Goal: Find specific fact: Find specific fact

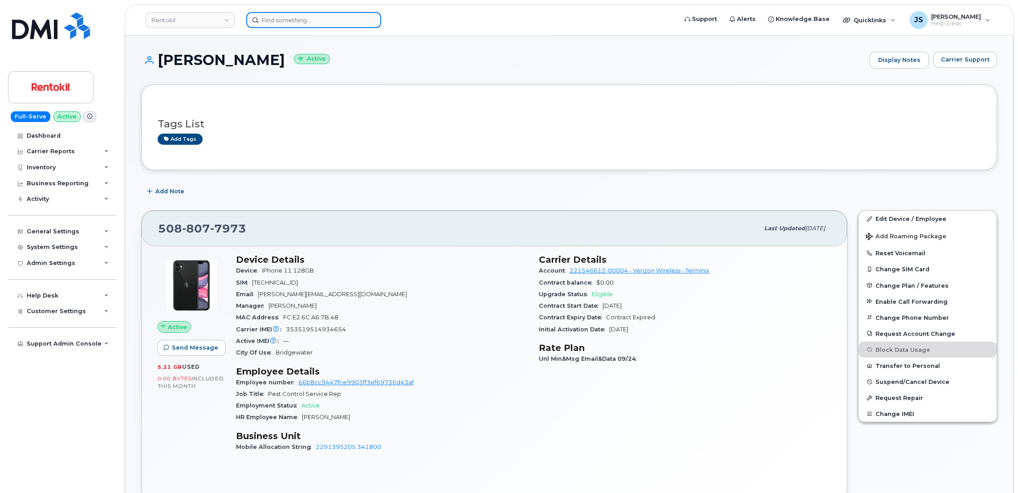
click at [352, 21] on input at bounding box center [313, 20] width 135 height 16
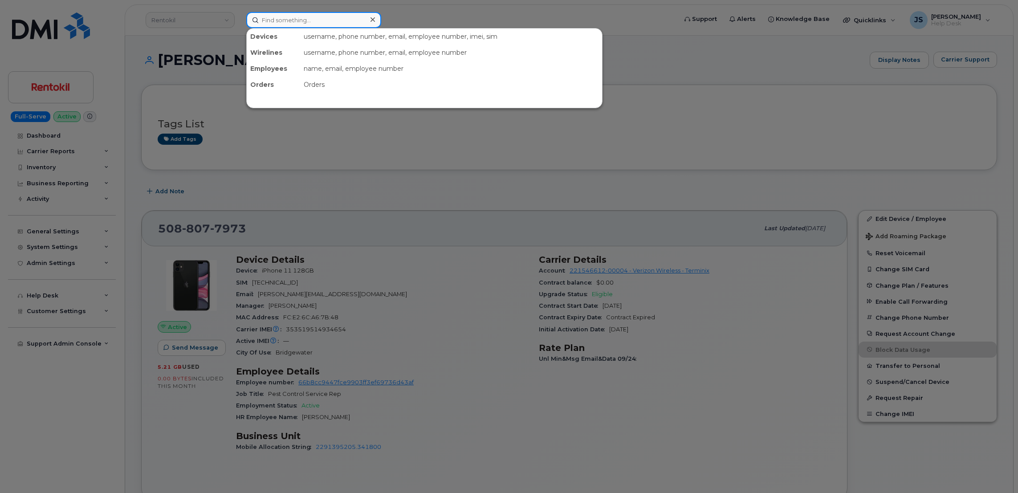
paste input "7166501445"
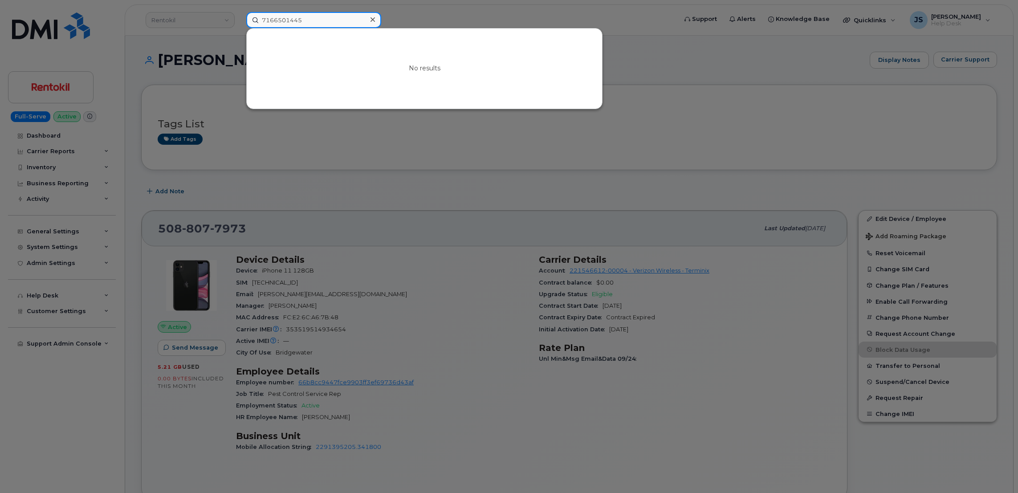
type input "7166501445"
click at [258, 163] on div at bounding box center [509, 246] width 1018 height 493
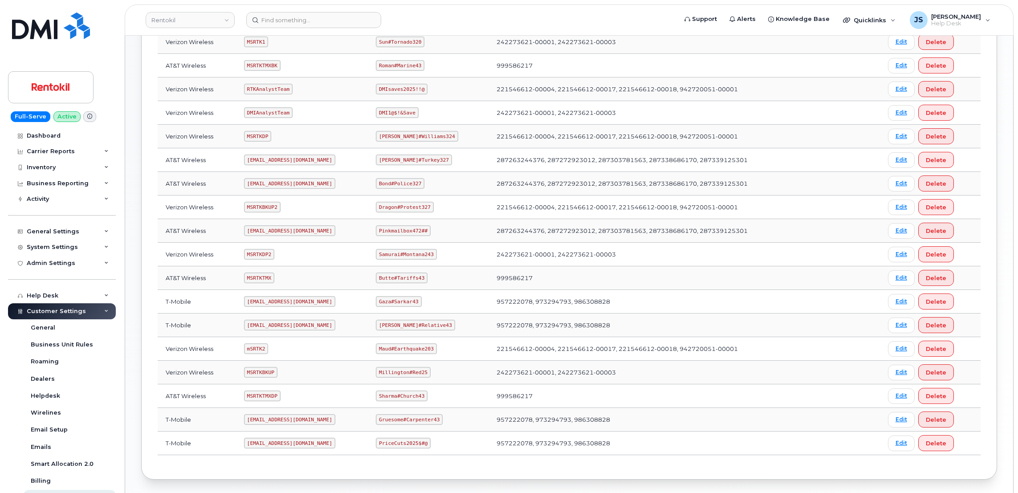
scroll to position [267, 0]
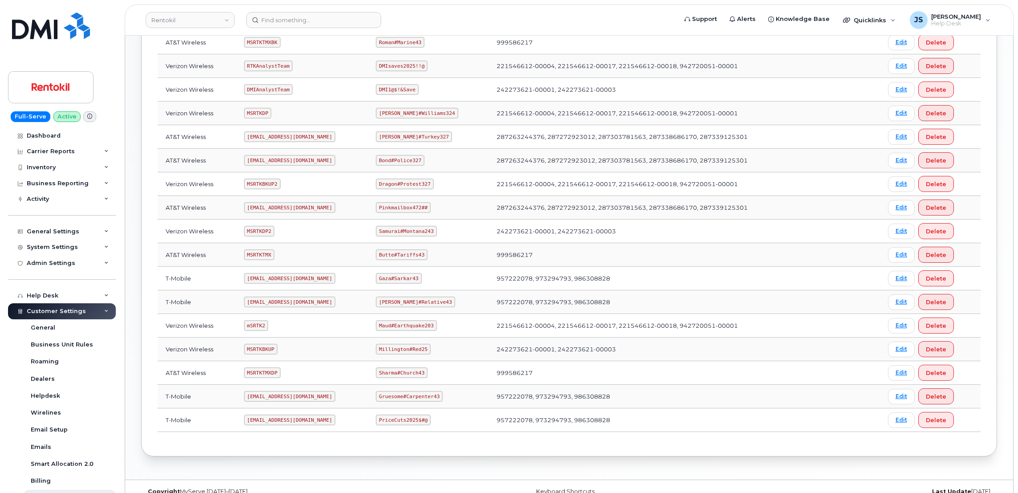
click at [285, 207] on code "[EMAIL_ADDRESS][DOMAIN_NAME]" at bounding box center [289, 207] width 91 height 11
copy code "[EMAIL_ADDRESS][DOMAIN_NAME]"
drag, startPoint x: 428, startPoint y: 210, endPoint x: 385, endPoint y: 209, distance: 42.7
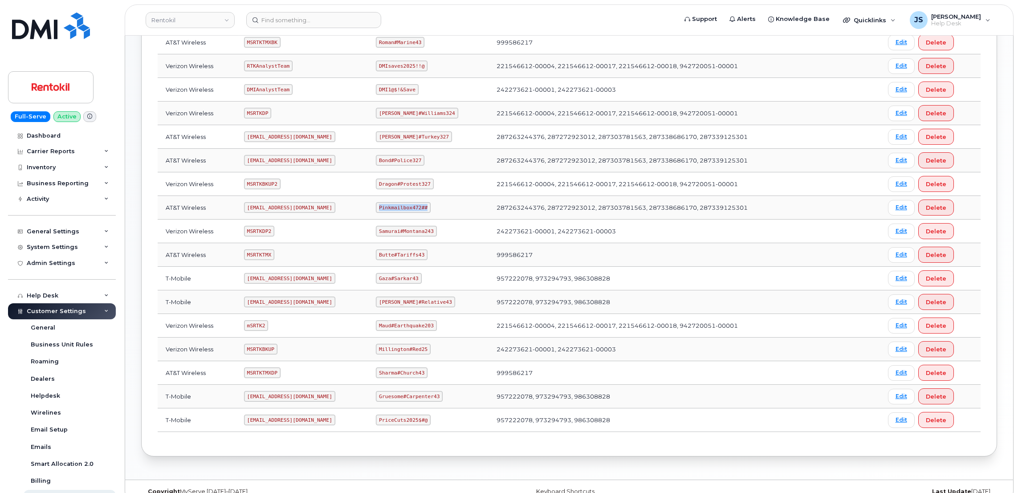
click at [385, 209] on code "Pinkmailbox472##" at bounding box center [403, 207] width 55 height 11
copy code "Pinkmailbox472##"
